Goal: Transaction & Acquisition: Purchase product/service

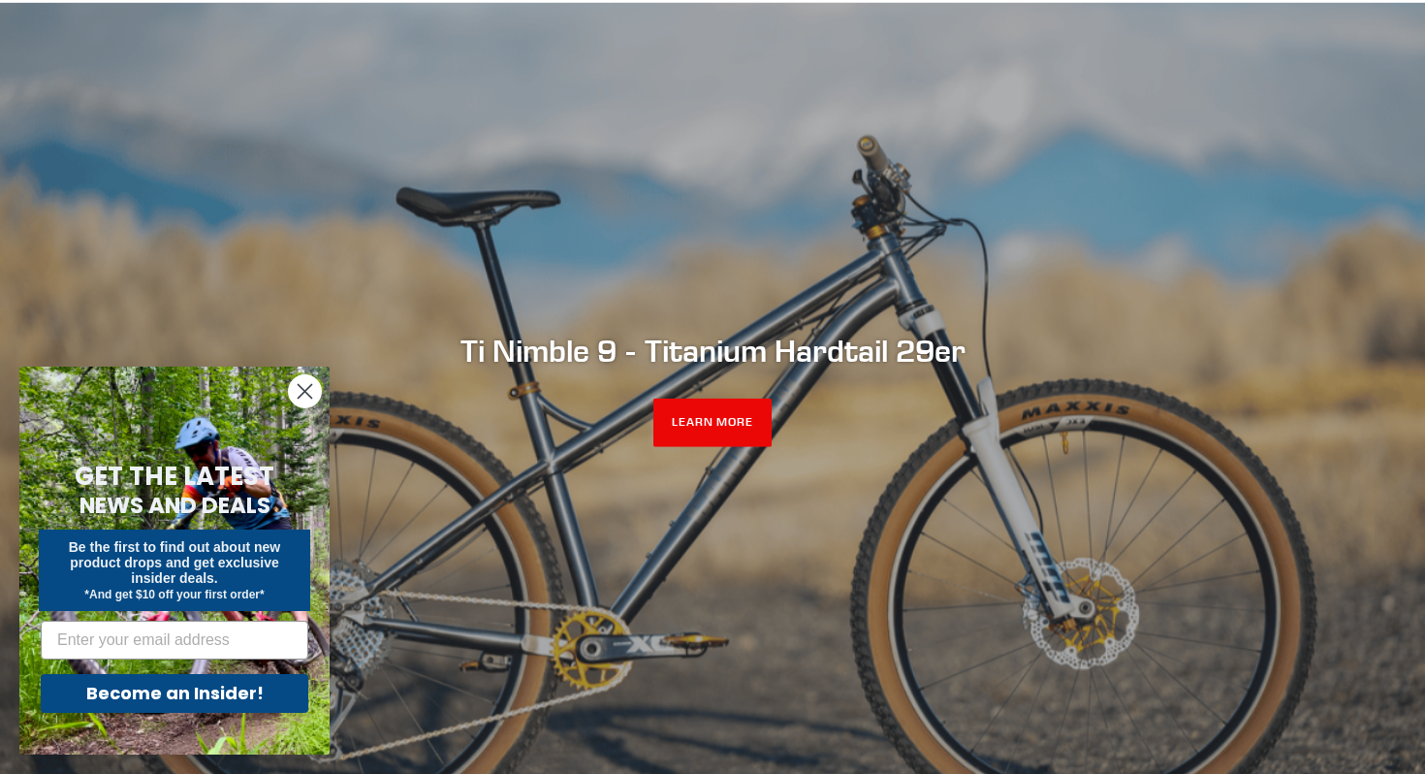
scroll to position [172, 0]
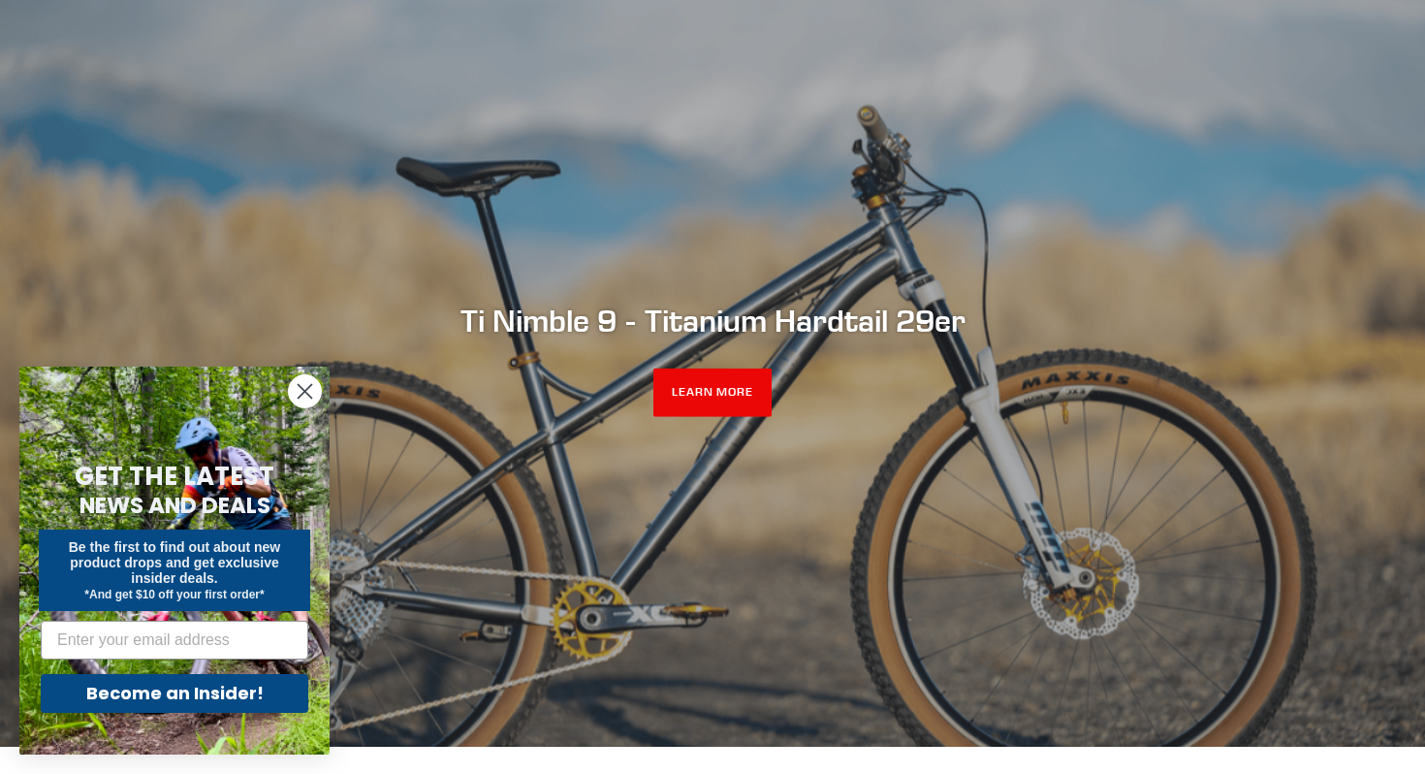
click at [313, 393] on circle "Close dialog" at bounding box center [305, 391] width 32 height 32
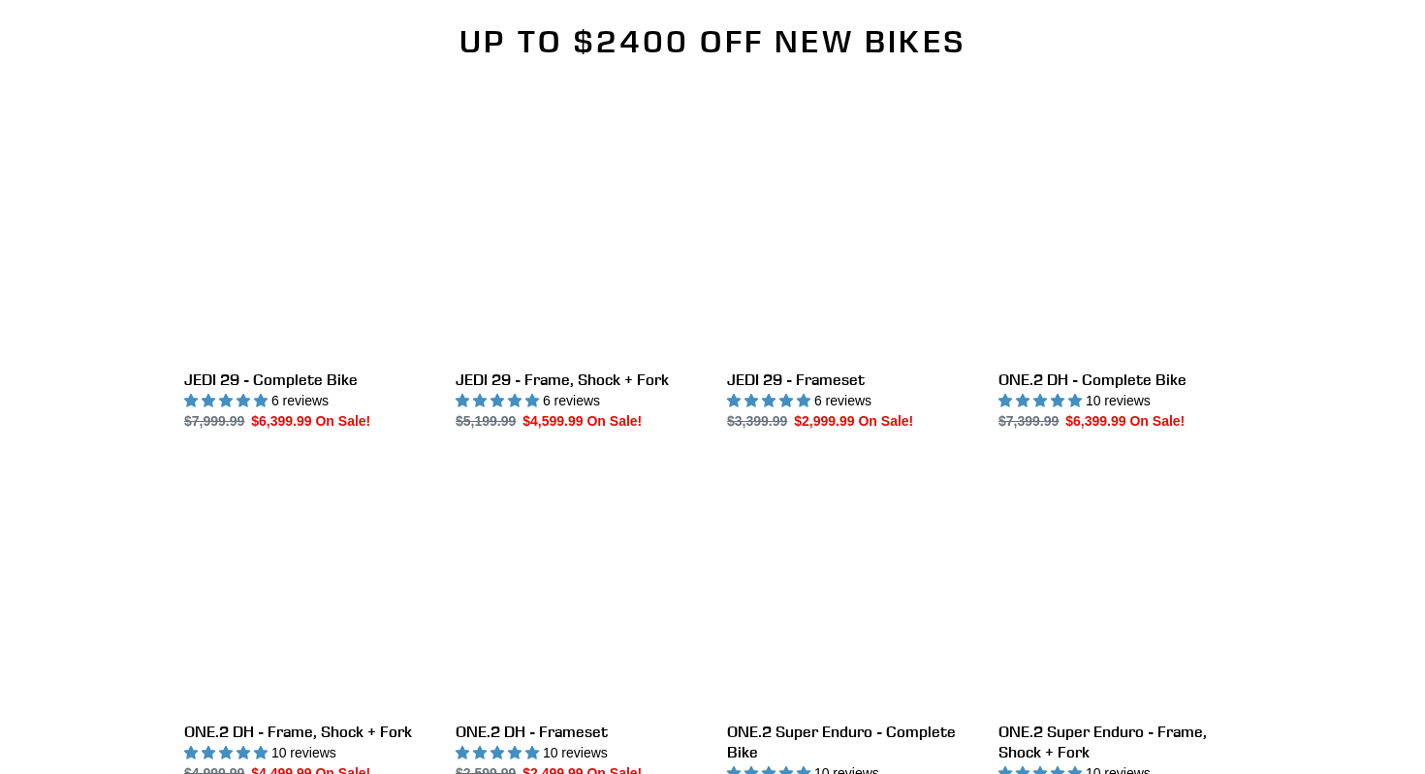
scroll to position [2068, 0]
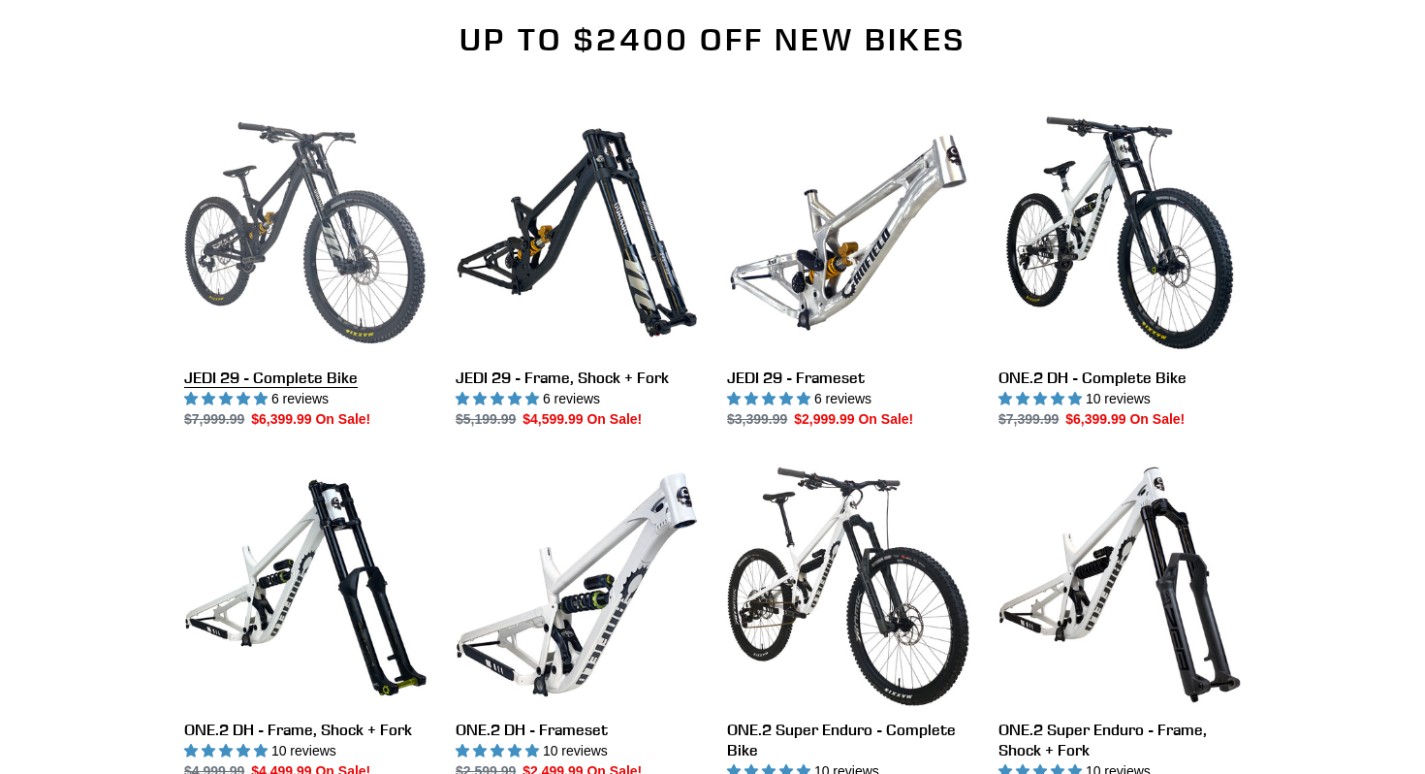
click at [330, 243] on link "JEDI 29 - Complete Bike" at bounding box center [305, 270] width 242 height 318
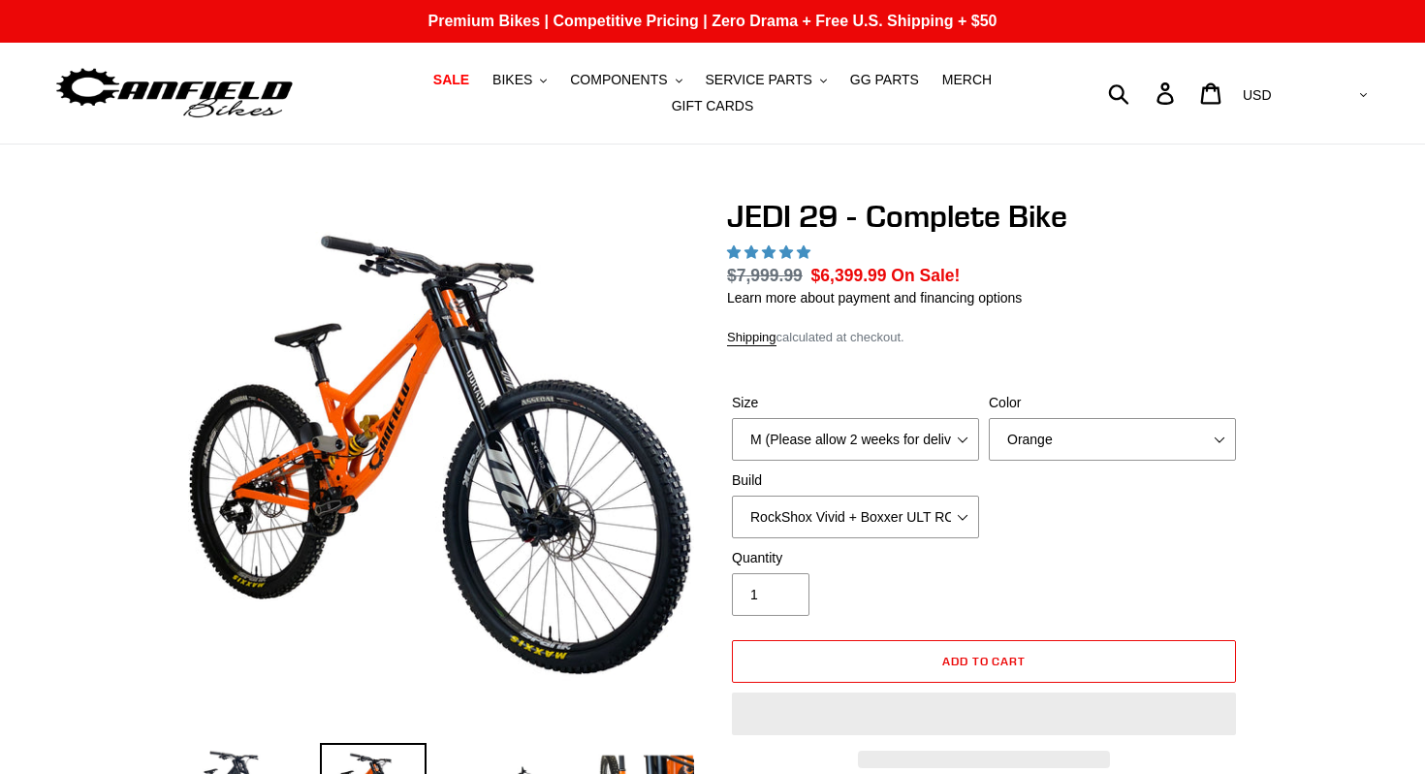
select select "highest-rating"
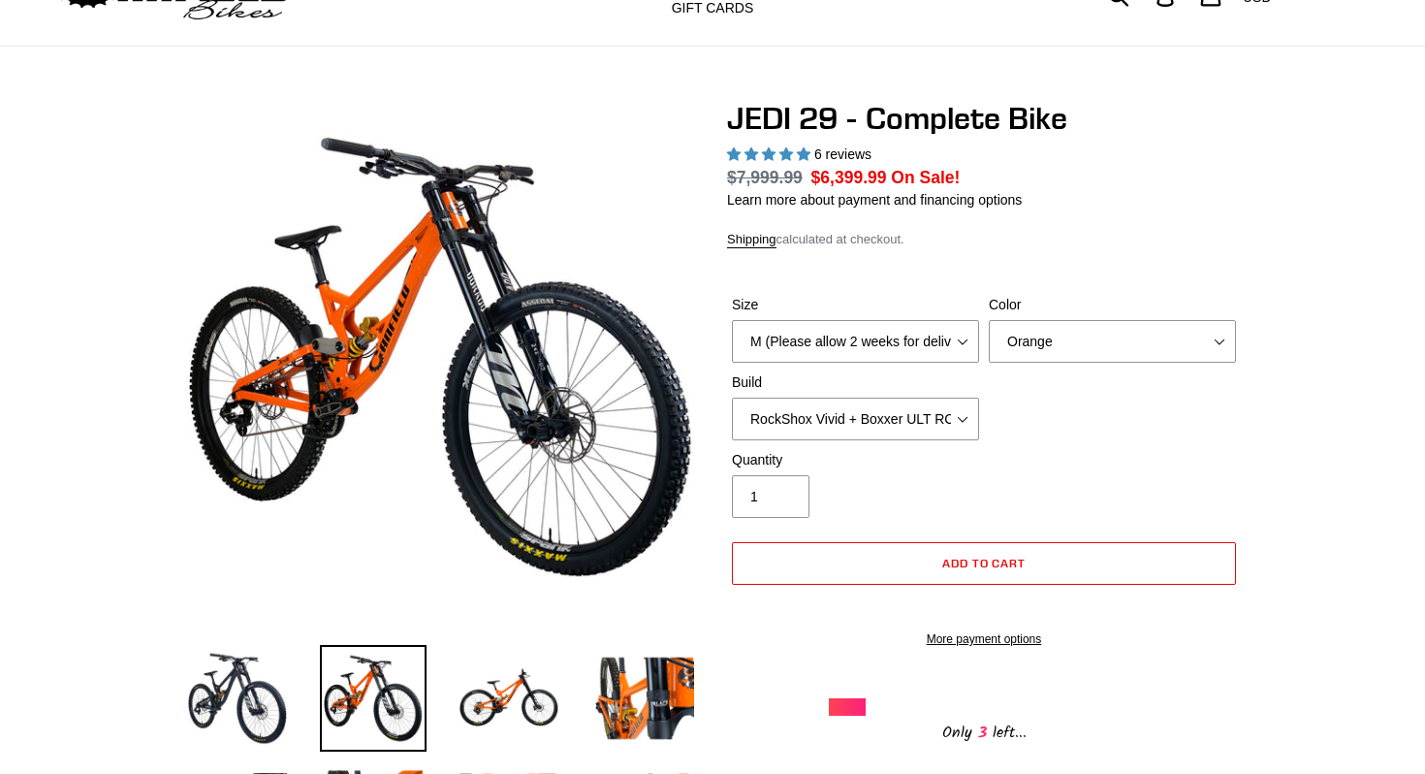
scroll to position [102, 0]
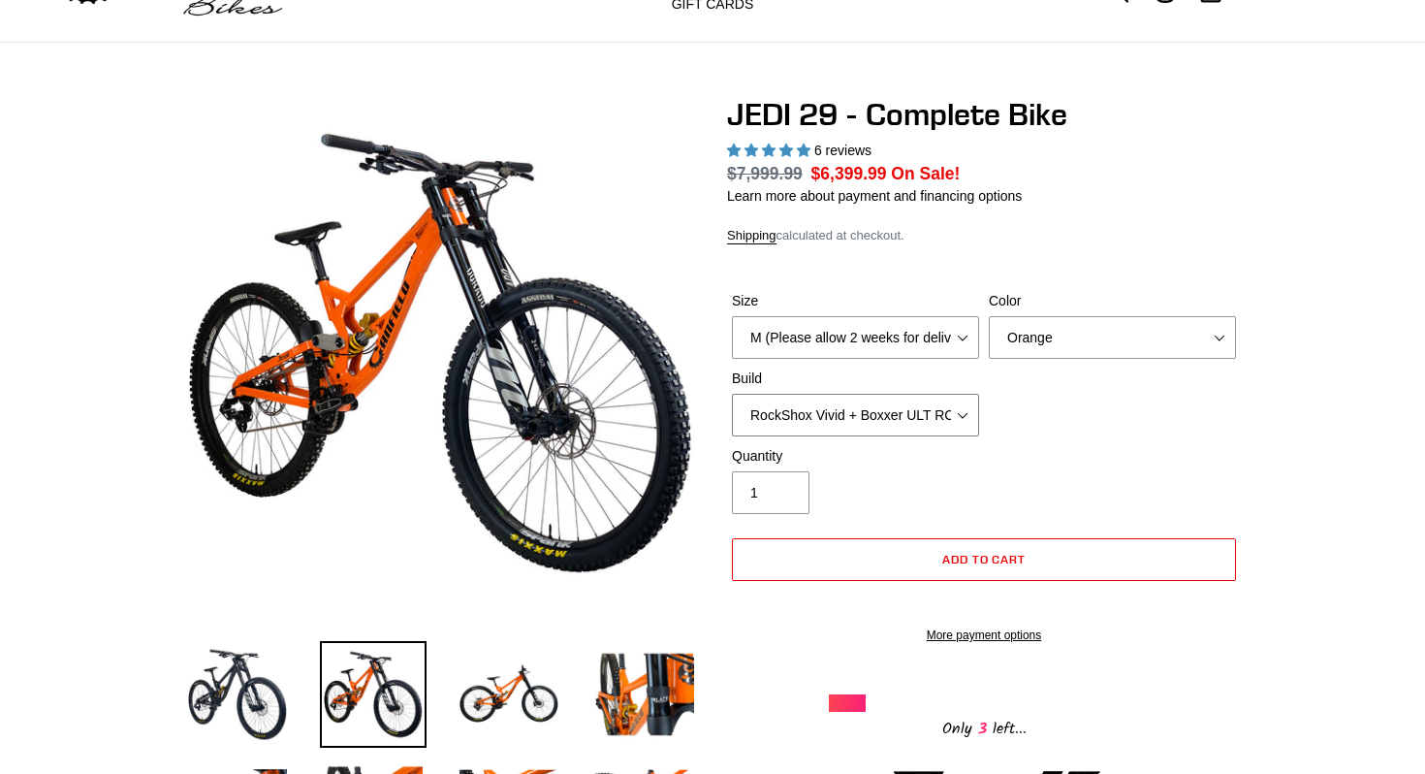
click at [956, 411] on select "RockShox Vivid + Boxxer ULT RC2 C3 200 + SRAM XO RockShox Vivid + Boxxer ULT RC…" at bounding box center [855, 415] width 247 height 43
select select "Fox DHX2 + Fox 40 Float Grip 2 203 + Shimano"
click at [732, 394] on select "RockShox Vivid + Boxxer ULT RC2 C3 200 + SRAM XO RockShox Vivid + Boxxer ULT RC…" at bounding box center [855, 415] width 247 height 43
click at [1213, 334] on select "Orange Stealth Black Raw" at bounding box center [1112, 337] width 247 height 43
click at [989, 316] on select "Orange Stealth Black Raw" at bounding box center [1112, 337] width 247 height 43
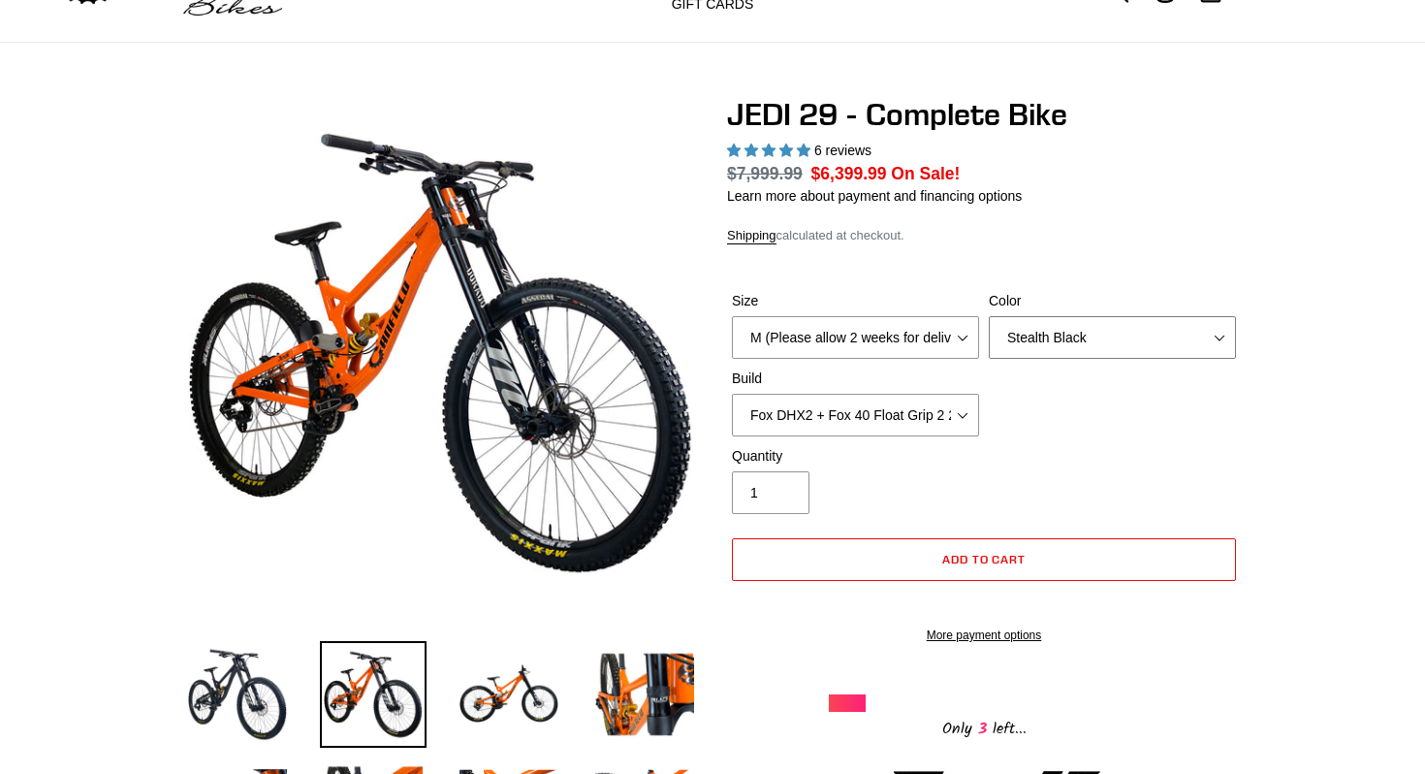
click at [1221, 340] on select "Orange Stealth Black Raw" at bounding box center [1112, 337] width 247 height 43
select select "Raw"
click at [989, 316] on select "Orange Stealth Black Raw" at bounding box center [1112, 337] width 247 height 43
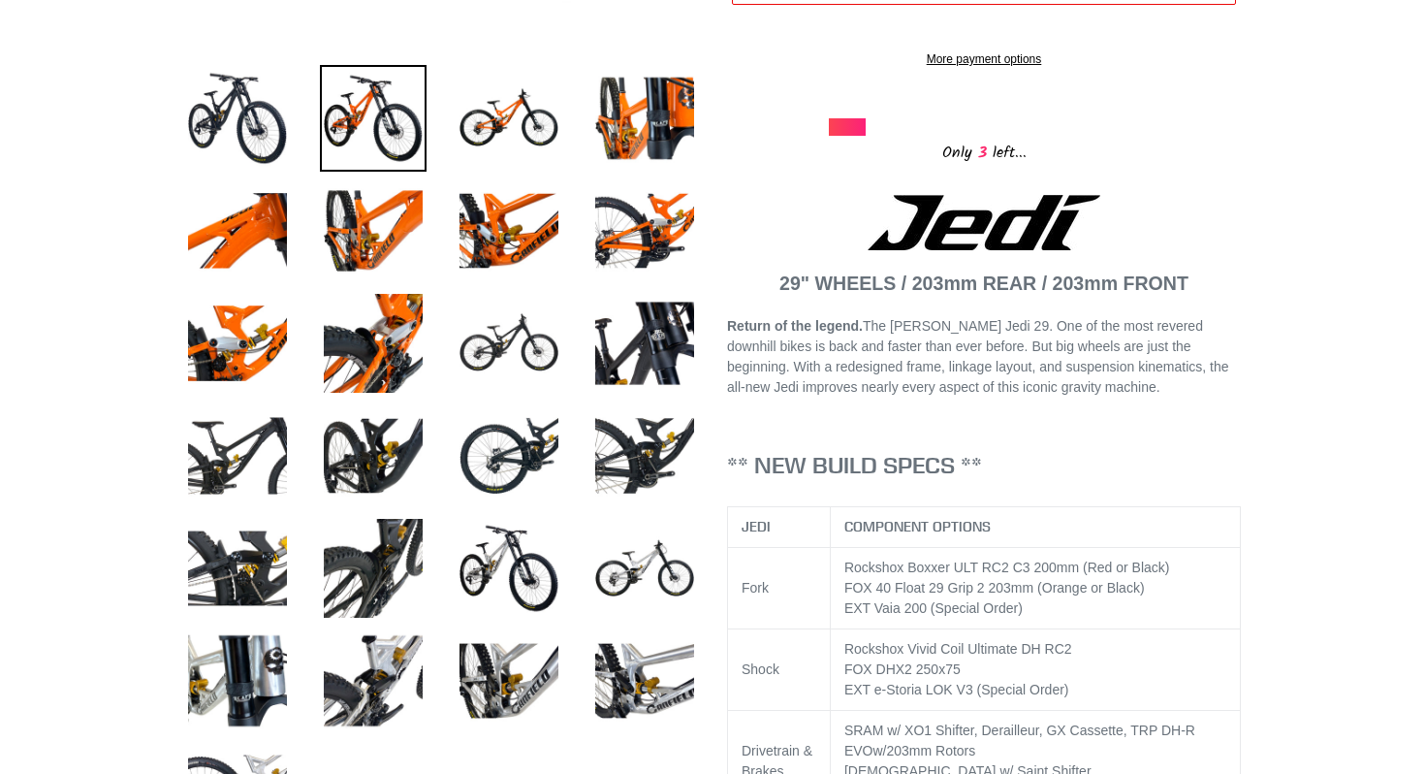
scroll to position [684, 0]
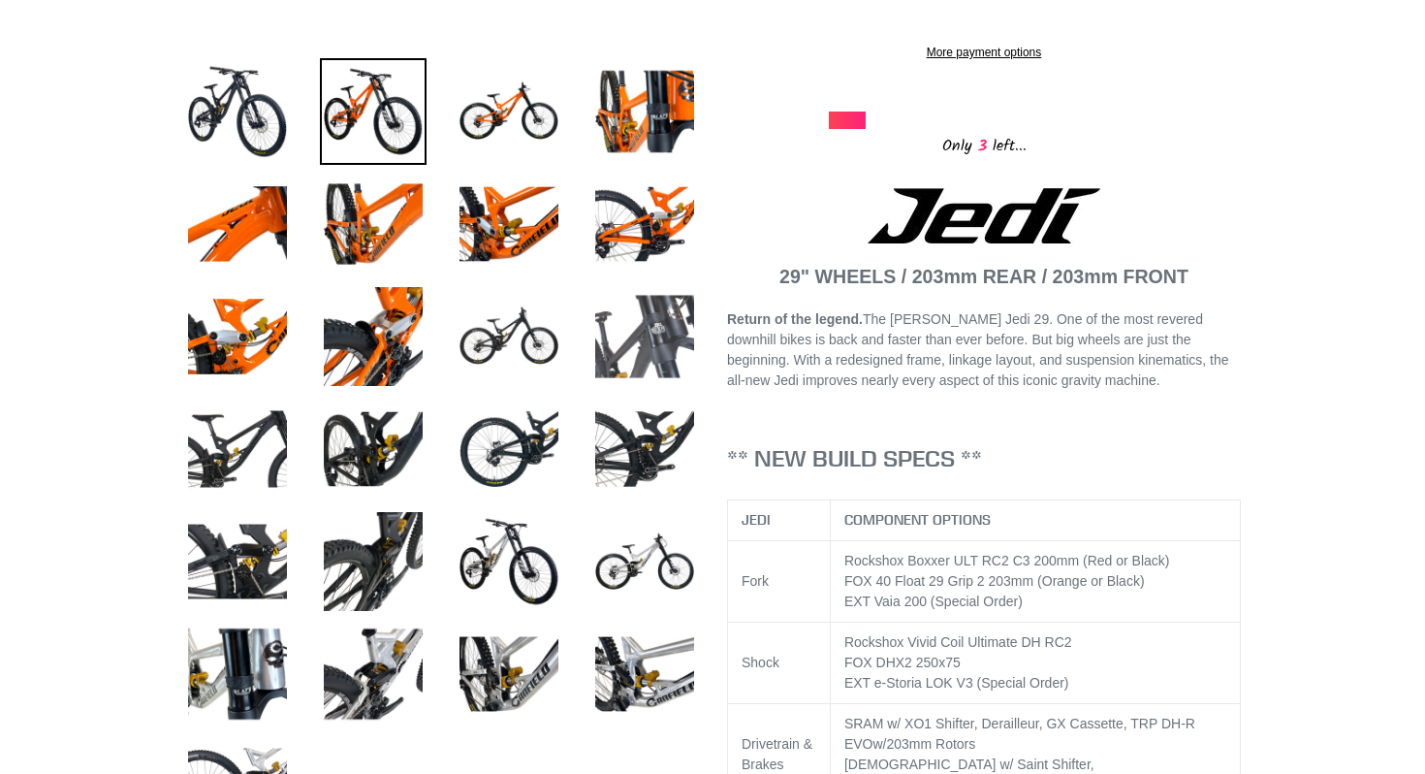
click at [633, 334] on img at bounding box center [644, 336] width 107 height 107
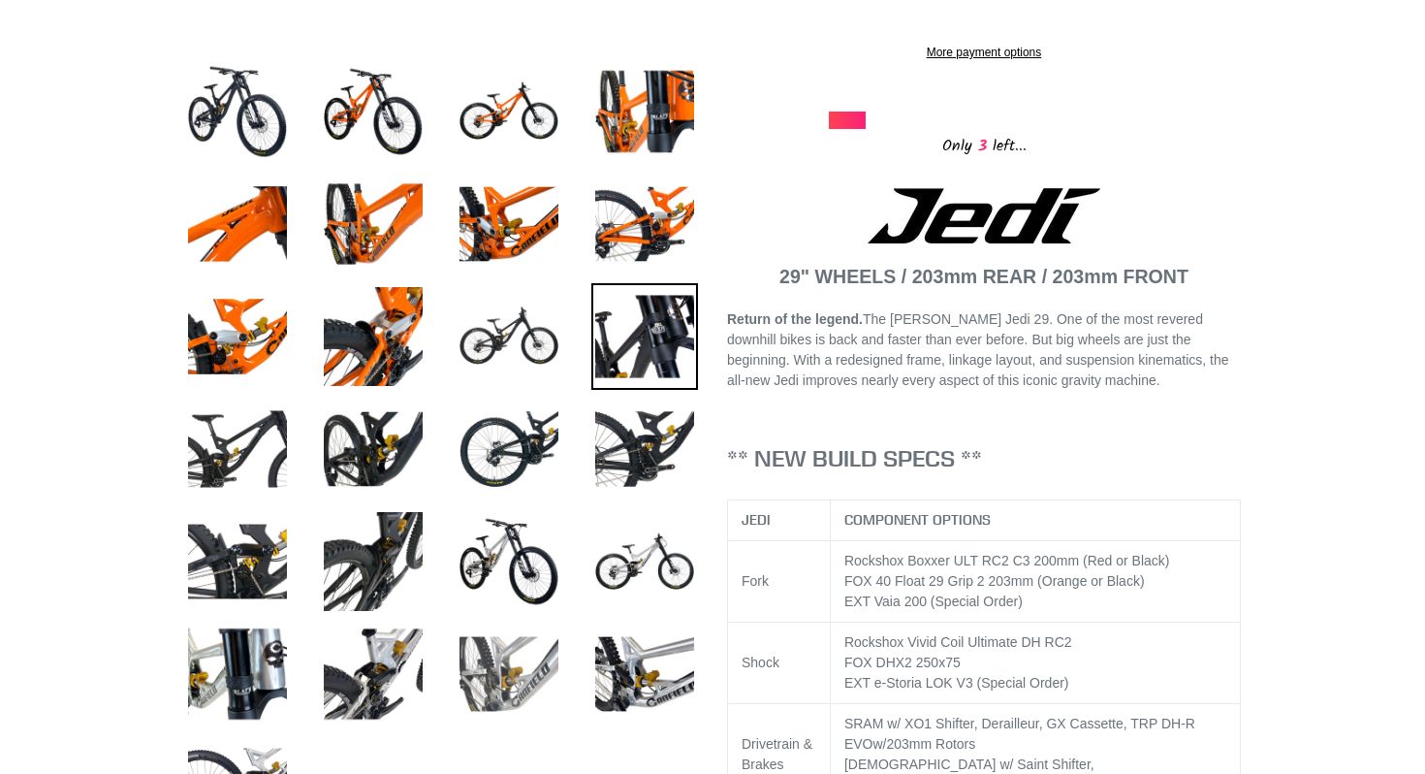
click at [500, 664] on img at bounding box center [509, 673] width 107 height 107
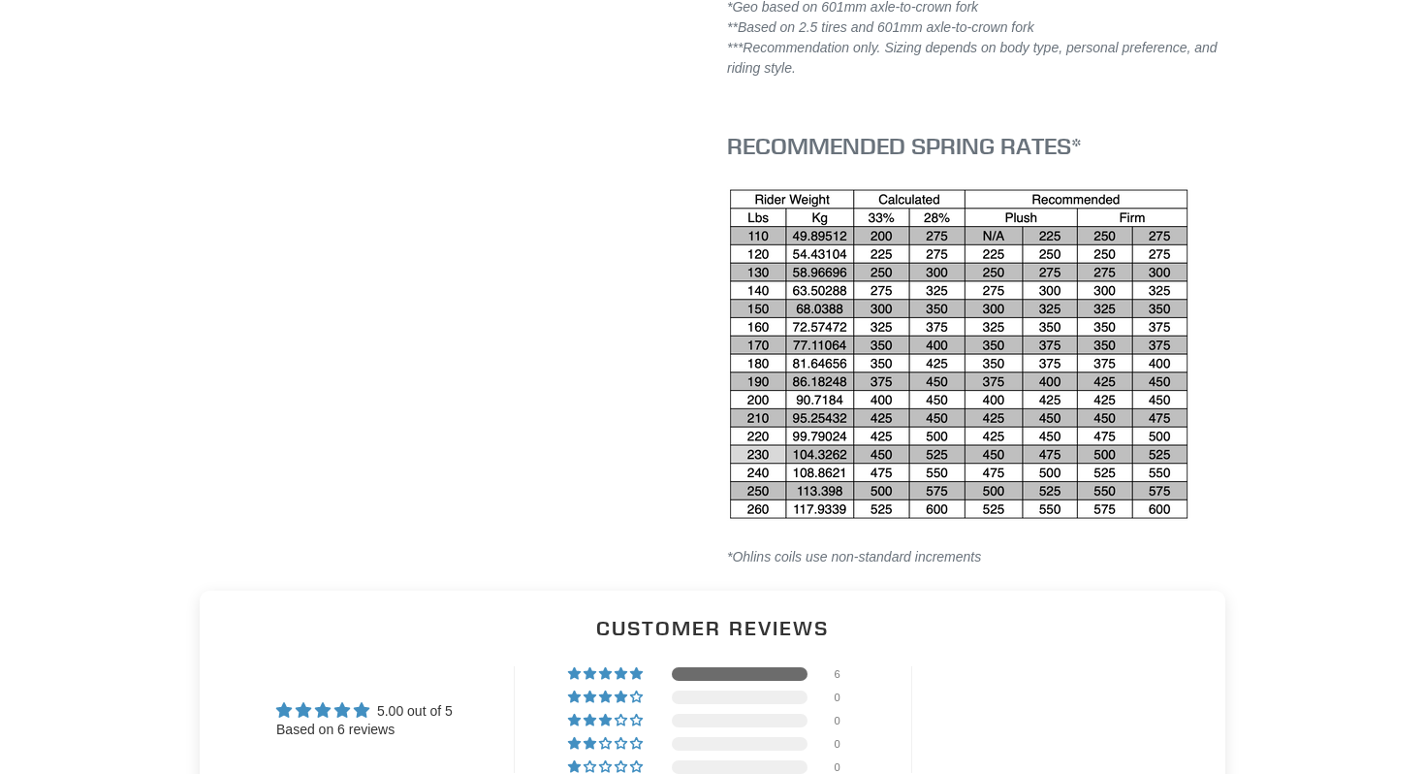
scroll to position [3988, 0]
